Goal: Complete application form: Complete application form

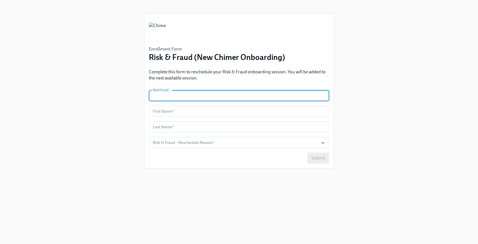
click at [200, 94] on input "text" at bounding box center [239, 95] width 180 height 11
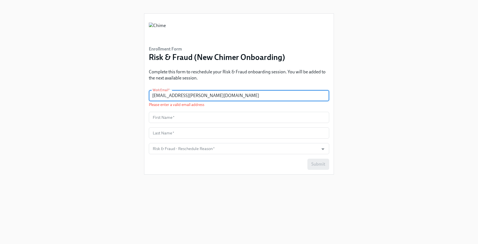
type input "[EMAIL_ADDRESS][PERSON_NAME][DOMAIN_NAME]"
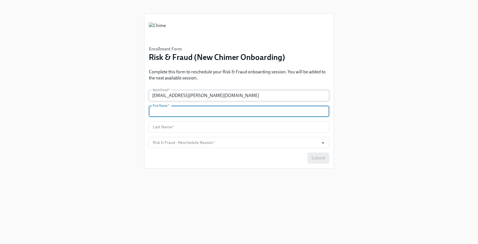
type input "v"
type input "Vu"
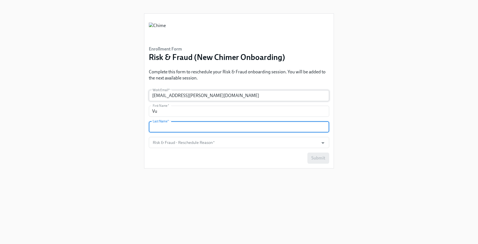
type input "g"
type input "[PERSON_NAME]"
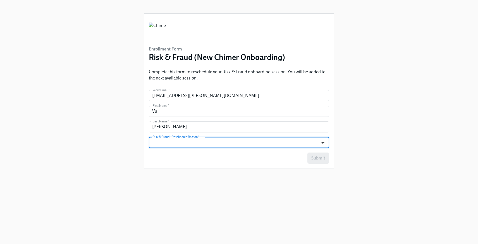
click at [319, 141] on icon "Open" at bounding box center [323, 143] width 8 height 8
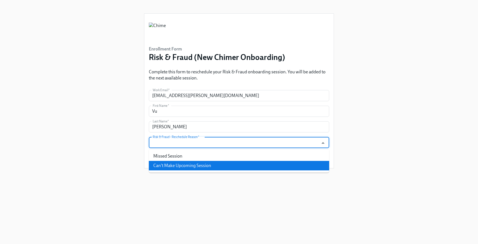
click at [283, 165] on li "Can't Make Upcoming Session" at bounding box center [239, 165] width 180 height 9
type input "Can't Make Upcoming Session"
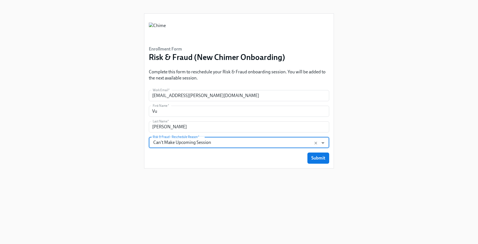
click at [310, 157] on button "Submit" at bounding box center [318, 158] width 22 height 11
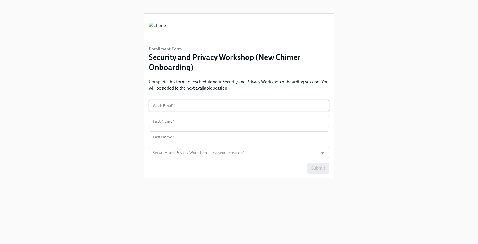
click at [166, 108] on input "text" at bounding box center [239, 105] width 180 height 11
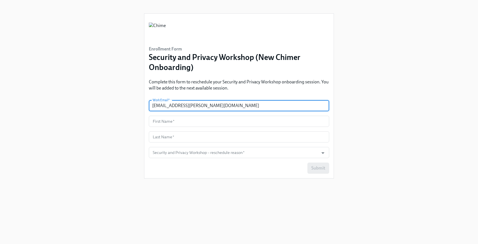
type input "[EMAIL_ADDRESS][PERSON_NAME][DOMAIN_NAME]"
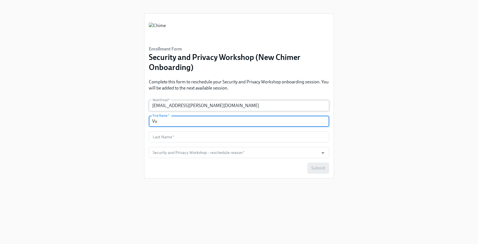
type input "Vu"
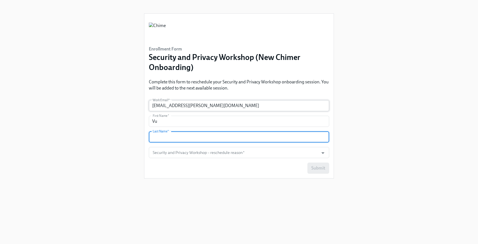
type input "t"
type input "[PERSON_NAME]"
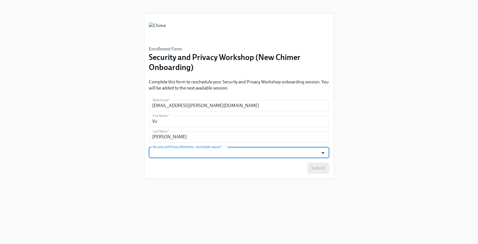
click at [323, 154] on icon "Open" at bounding box center [322, 153] width 3 height 2
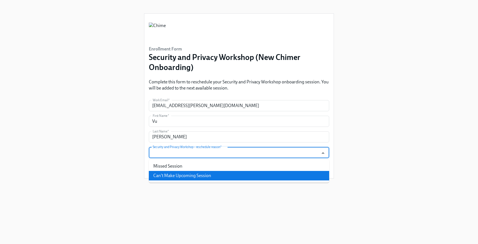
click at [253, 174] on li "Can't Make Upcoming Session" at bounding box center [239, 175] width 180 height 9
type input "Can't Make Upcoming Session"
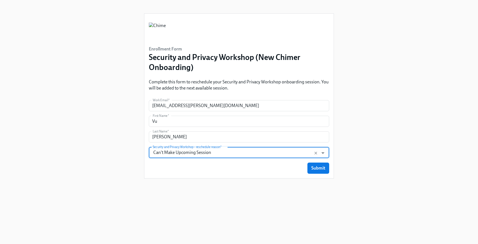
click at [306, 165] on div "Submit" at bounding box center [239, 168] width 180 height 11
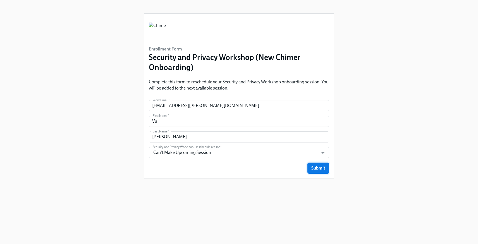
click at [311, 165] on button "Submit" at bounding box center [318, 168] width 22 height 11
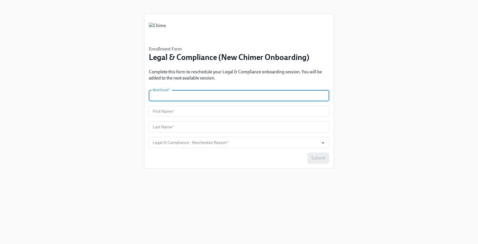
click at [290, 96] on input "text" at bounding box center [239, 95] width 180 height 11
click at [289, 97] on input "text" at bounding box center [239, 95] width 180 height 11
click at [194, 93] on input "text" at bounding box center [239, 95] width 180 height 11
type input "[EMAIL_ADDRESS][PERSON_NAME][DOMAIN_NAME]"
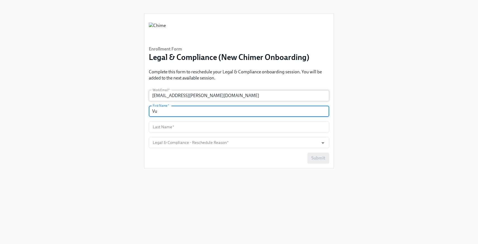
type input "Vu"
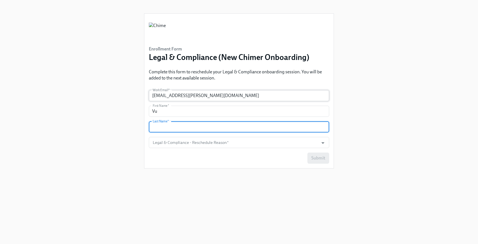
type input "r"
type input "[PERSON_NAME]"
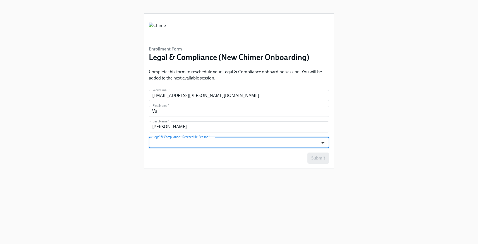
click at [323, 145] on icon "Open" at bounding box center [323, 143] width 8 height 8
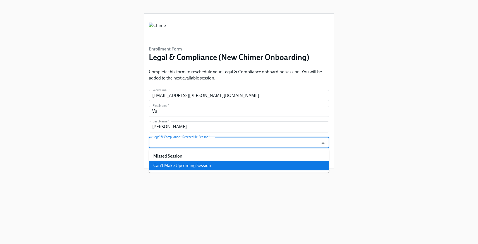
click at [309, 166] on li "Can't Make Upcoming Session" at bounding box center [239, 165] width 180 height 9
type input "Can't Make Upcoming Session"
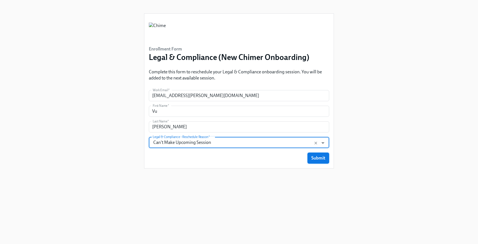
click at [314, 162] on button "Submit" at bounding box center [318, 158] width 22 height 11
